Goal: Find specific page/section: Find specific page/section

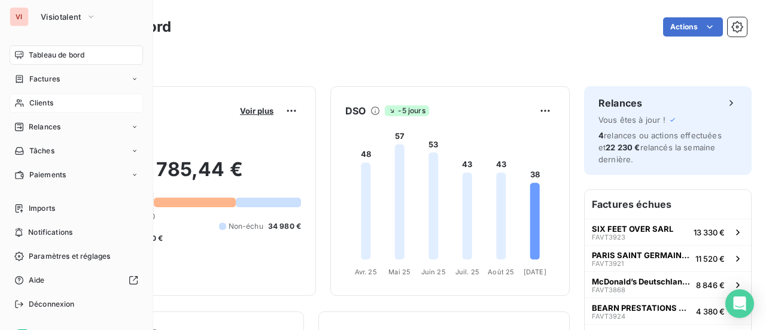
click at [27, 104] on div "Clients" at bounding box center [76, 102] width 133 height 19
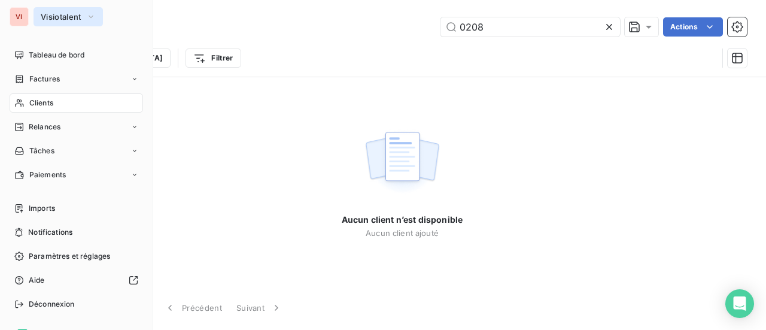
type input "0208"
click at [45, 16] on span "Visiotalent" at bounding box center [61, 17] width 41 height 10
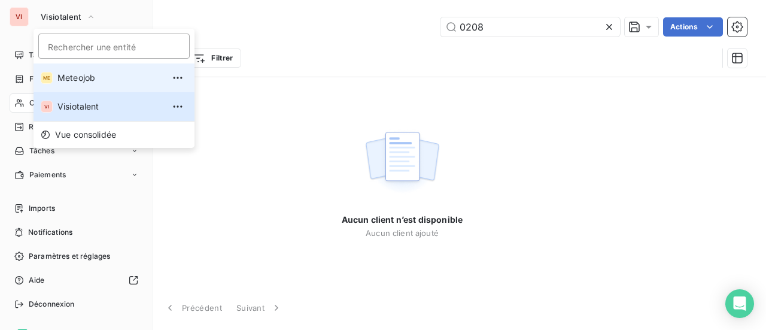
click at [59, 72] on span "Meteojob" at bounding box center [110, 78] width 106 height 12
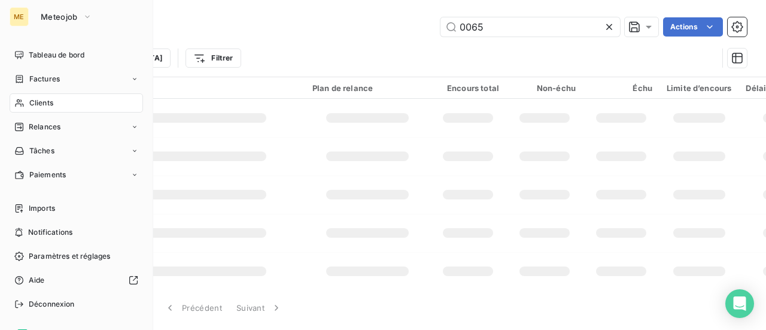
type input "0208"
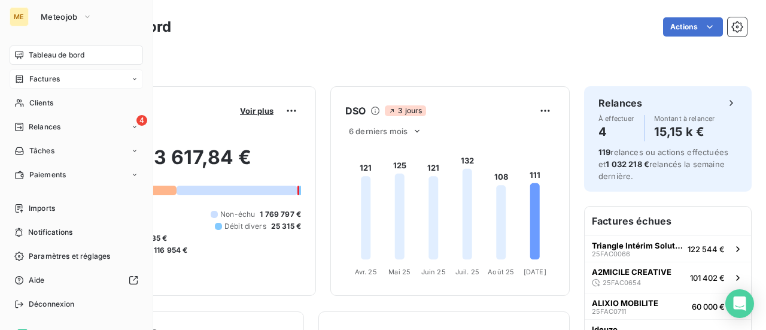
click at [45, 81] on span "Factures" at bounding box center [44, 79] width 31 height 11
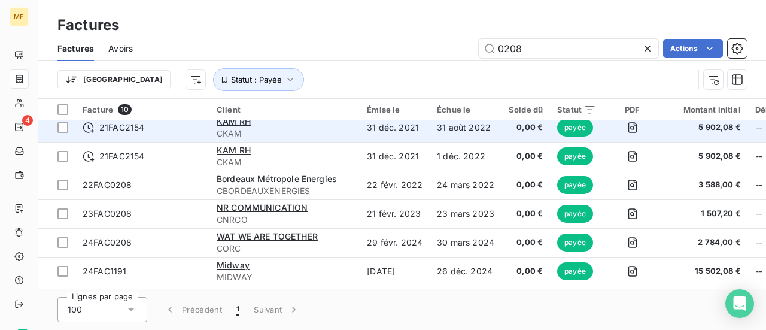
scroll to position [123, 0]
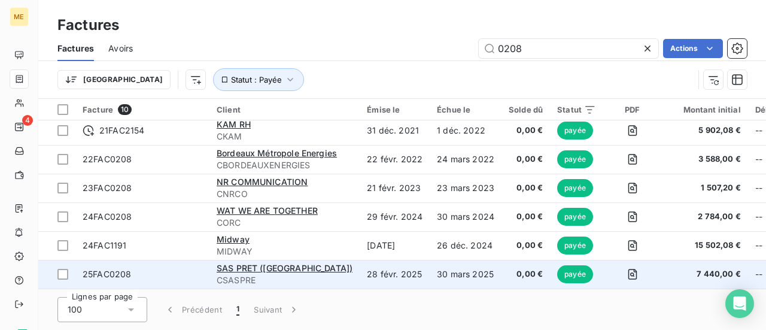
type input "0208"
click at [288, 269] on div "SAS PRET ([GEOGRAPHIC_DATA])" at bounding box center [285, 268] width 136 height 12
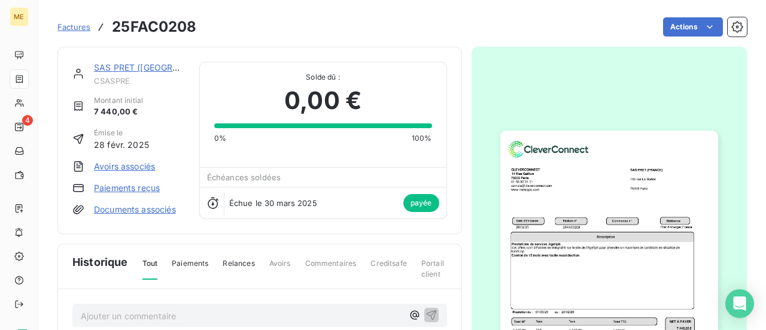
click at [546, 251] on img "button" at bounding box center [609, 284] width 218 height 308
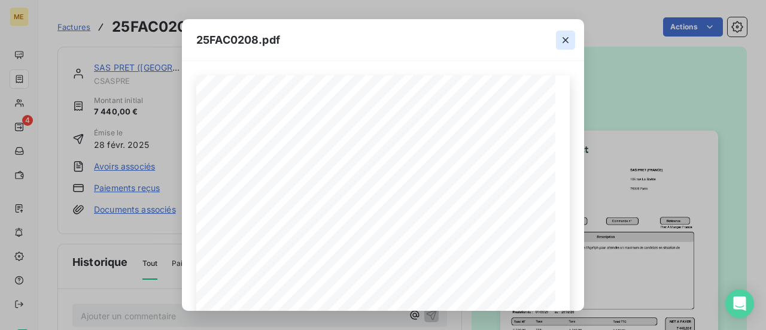
click at [566, 38] on icon "button" at bounding box center [565, 40] width 12 height 12
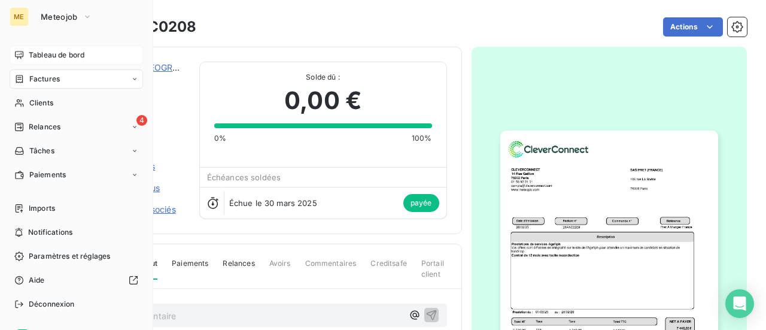
click at [44, 59] on span "Tableau de bord" at bounding box center [57, 55] width 56 height 11
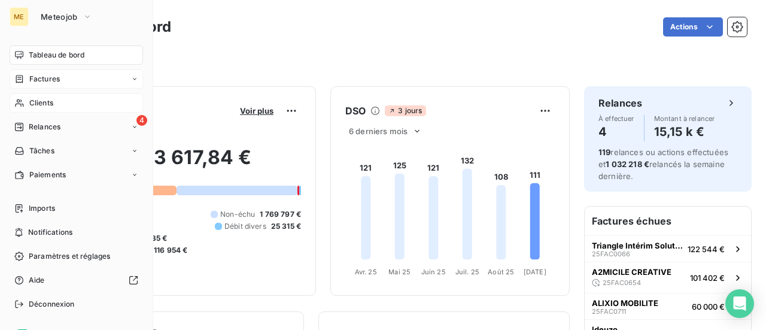
click at [42, 104] on span "Clients" at bounding box center [41, 103] width 24 height 11
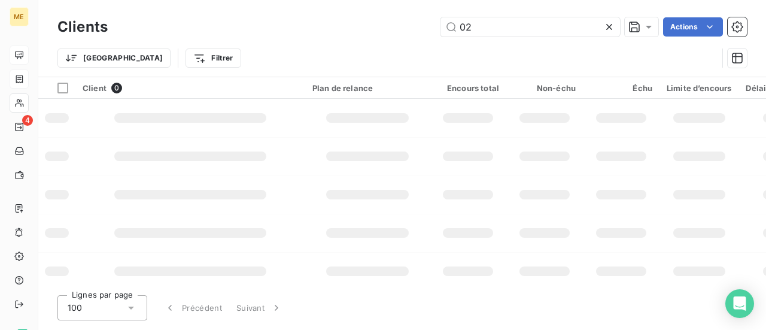
type input "0"
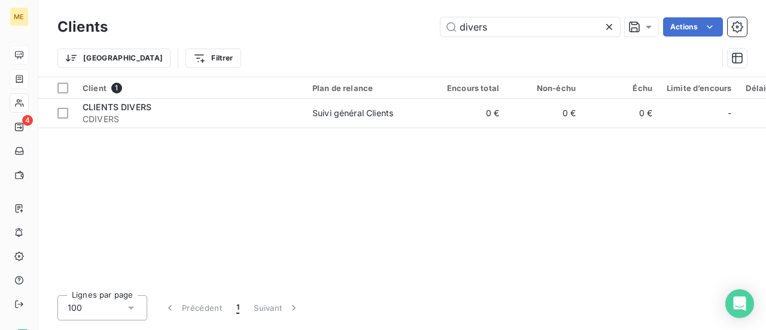
type input "divers"
